Goal: Information Seeking & Learning: Learn about a topic

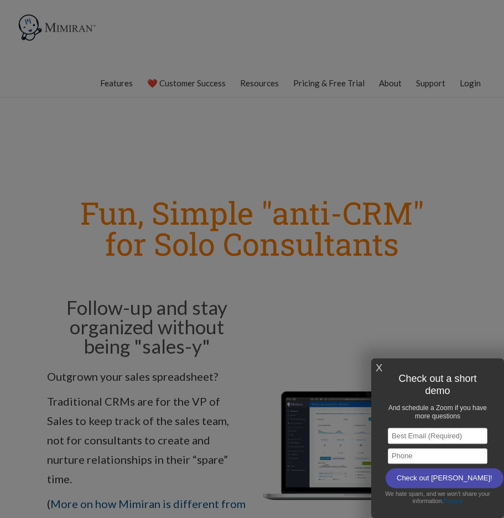
click at [381, 359] on link "X" at bounding box center [379, 368] width 7 height 18
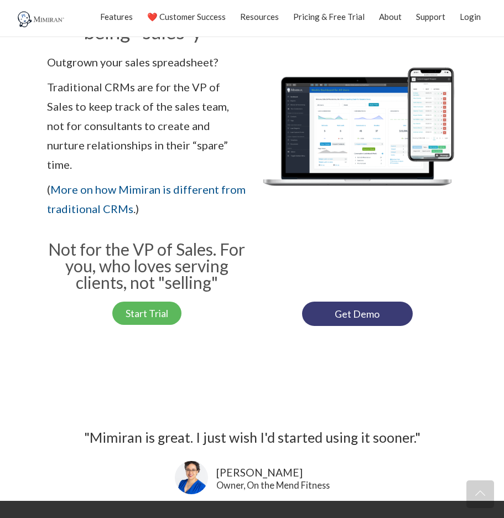
scroll to position [252, 0]
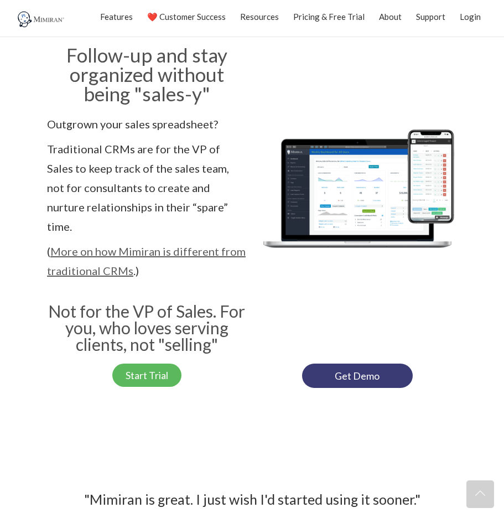
click at [171, 245] on link "More on how Mimiran is different from traditional CRMs" at bounding box center [146, 261] width 199 height 33
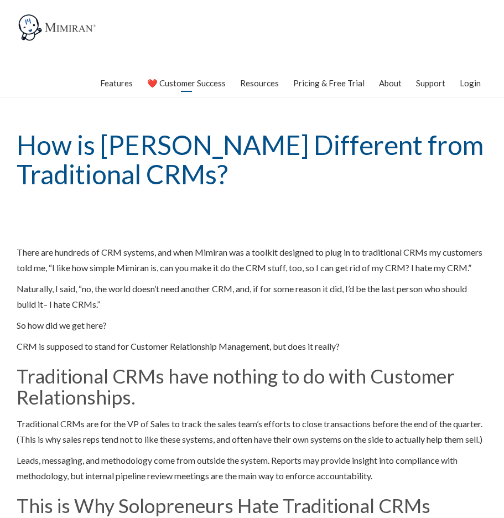
click at [197, 81] on link "❤️ Customer Success" at bounding box center [186, 83] width 79 height 28
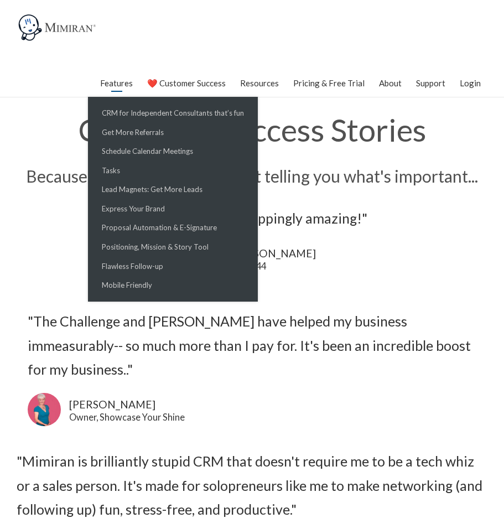
click at [132, 87] on link "Features" at bounding box center [116, 83] width 33 height 28
click at [212, 237] on link "Proposal Automation & E-Signature" at bounding box center [173, 227] width 164 height 19
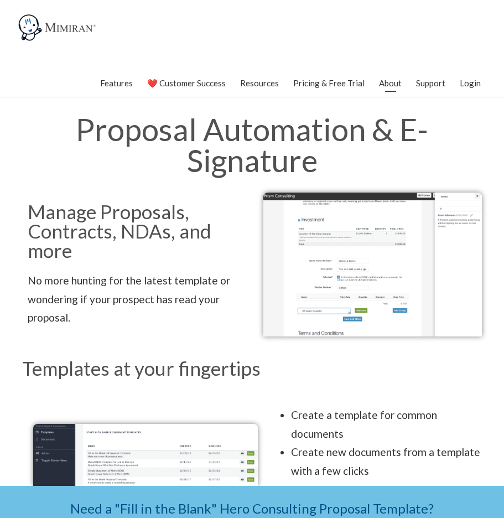
click at [398, 81] on link "About" at bounding box center [390, 83] width 23 height 28
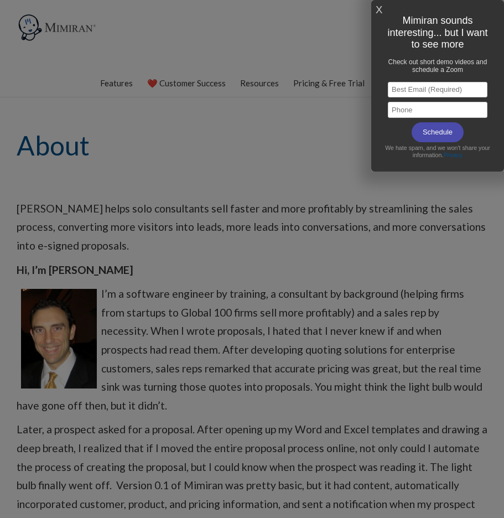
click at [242, 54] on div at bounding box center [252, 259] width 504 height 518
click at [375, 12] on div "X Mimiran sounds interesting... but I want to see more Check out short demo vid…" at bounding box center [437, 86] width 133 height 172
click at [379, 12] on link "X" at bounding box center [379, 10] width 7 height 18
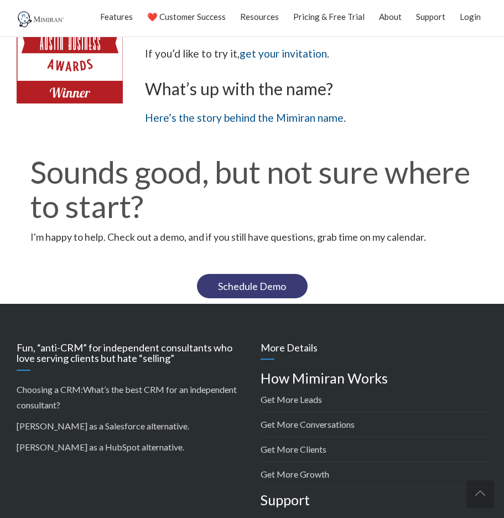
scroll to position [1153, 0]
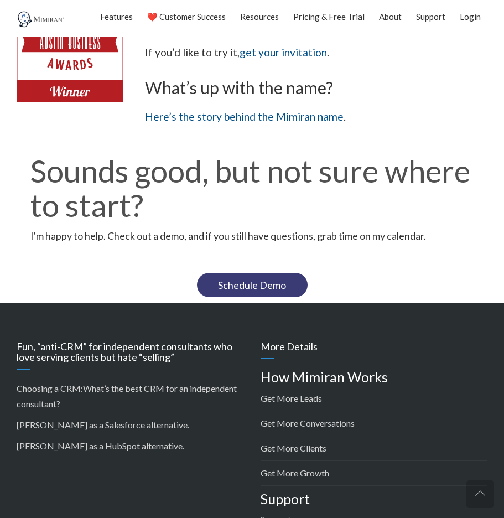
drag, startPoint x: 436, startPoint y: 189, endPoint x: 9, endPoint y: 192, distance: 426.7
click at [9, 192] on section "Sounds good, but not sure where to start? I'm happy to help. Check out a demo, …" at bounding box center [252, 219] width 504 height 165
click at [111, 227] on p "I'm happy to help. Check out a demo, and if you still have questions, grab time…" at bounding box center [251, 236] width 443 height 18
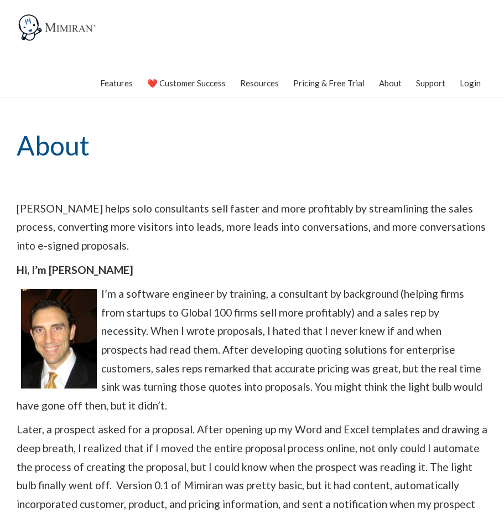
scroll to position [0, 0]
click at [324, 88] on link "Pricing & Free Trial" at bounding box center [328, 83] width 71 height 28
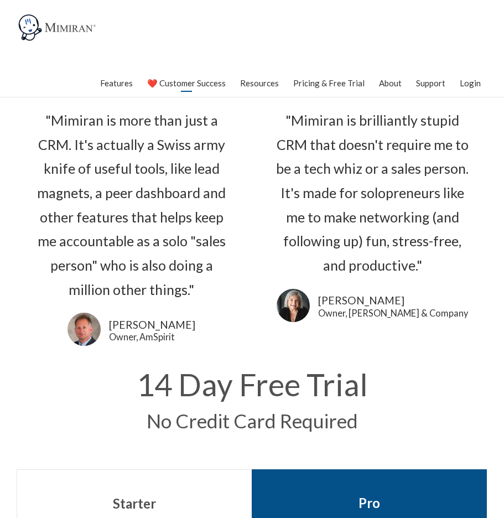
click at [185, 79] on link "❤️ Customer Success" at bounding box center [186, 83] width 79 height 28
